Goal: Information Seeking & Learning: Learn about a topic

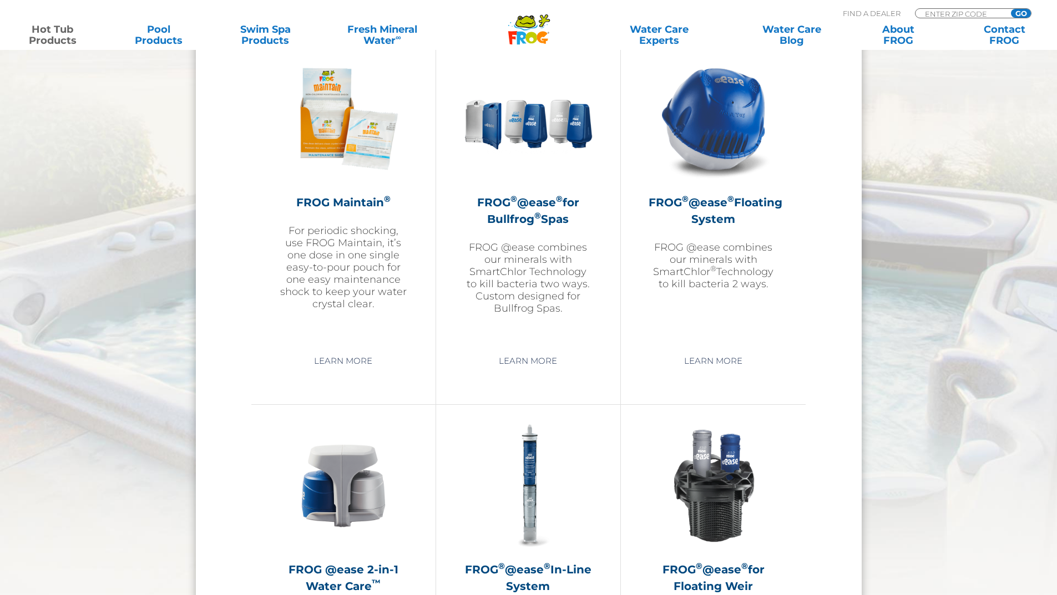
scroll to position [1220, 0]
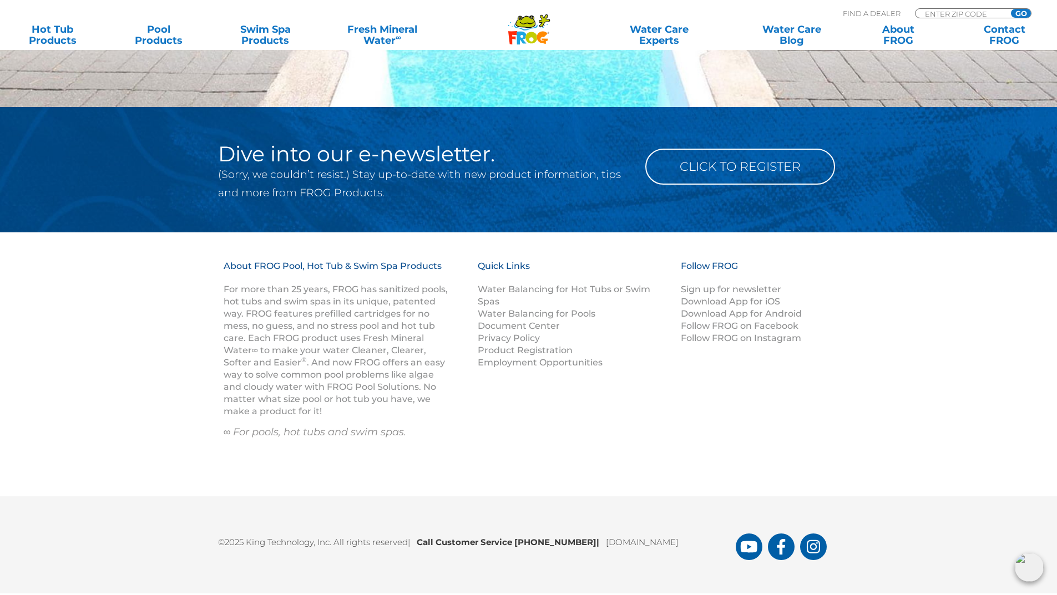
scroll to position [1515, 0]
